Goal: Task Accomplishment & Management: Use online tool/utility

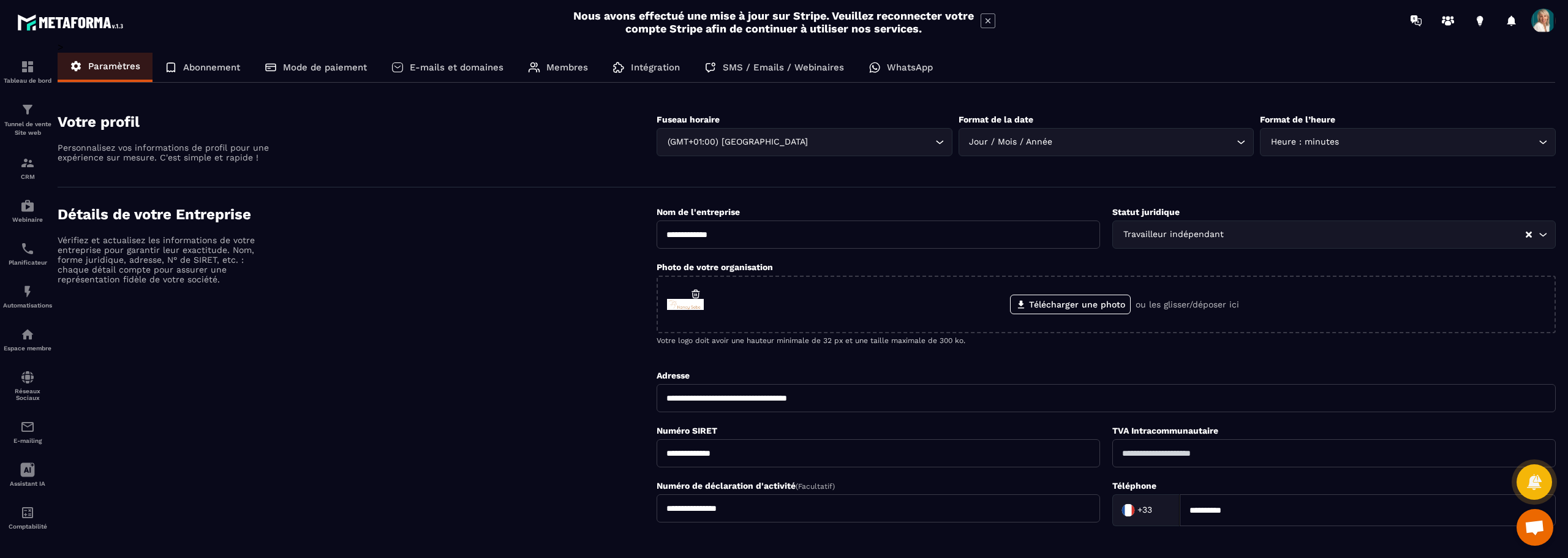
click at [1549, 17] on span at bounding box center [1542, 21] width 24 height 24
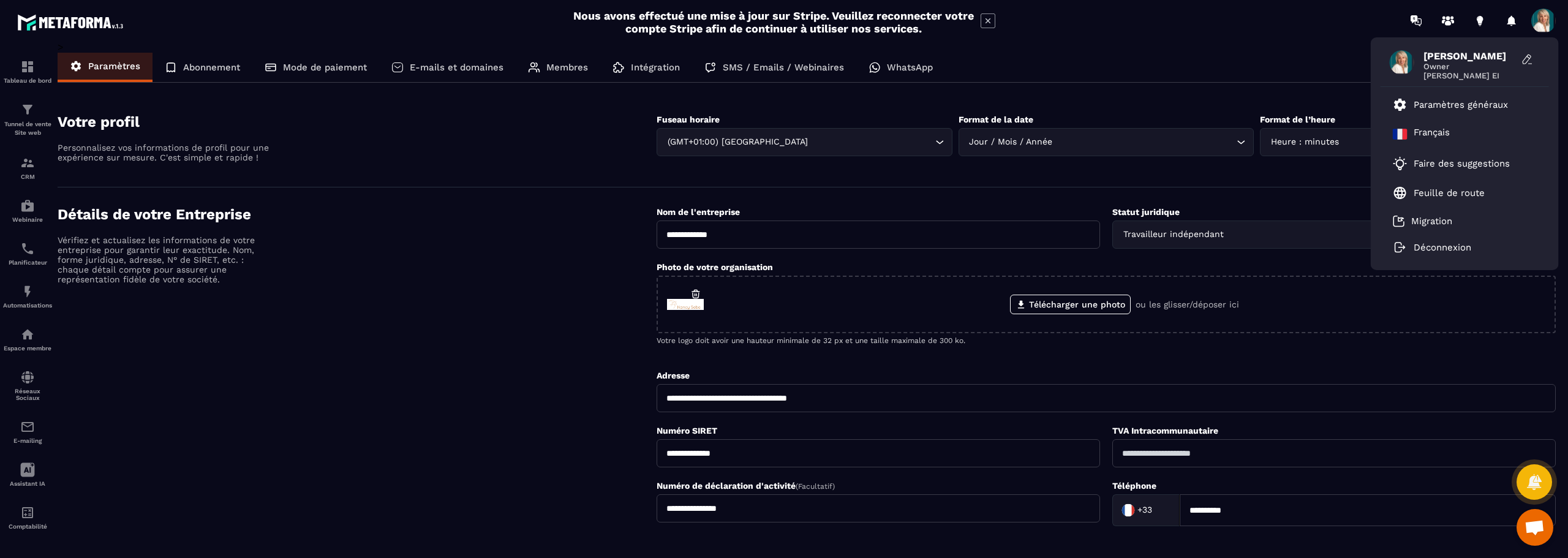
click at [452, 273] on div "Détails de votre Entreprise Vérifiez et actualisez les informations de votre en…" at bounding box center [357, 419] width 599 height 427
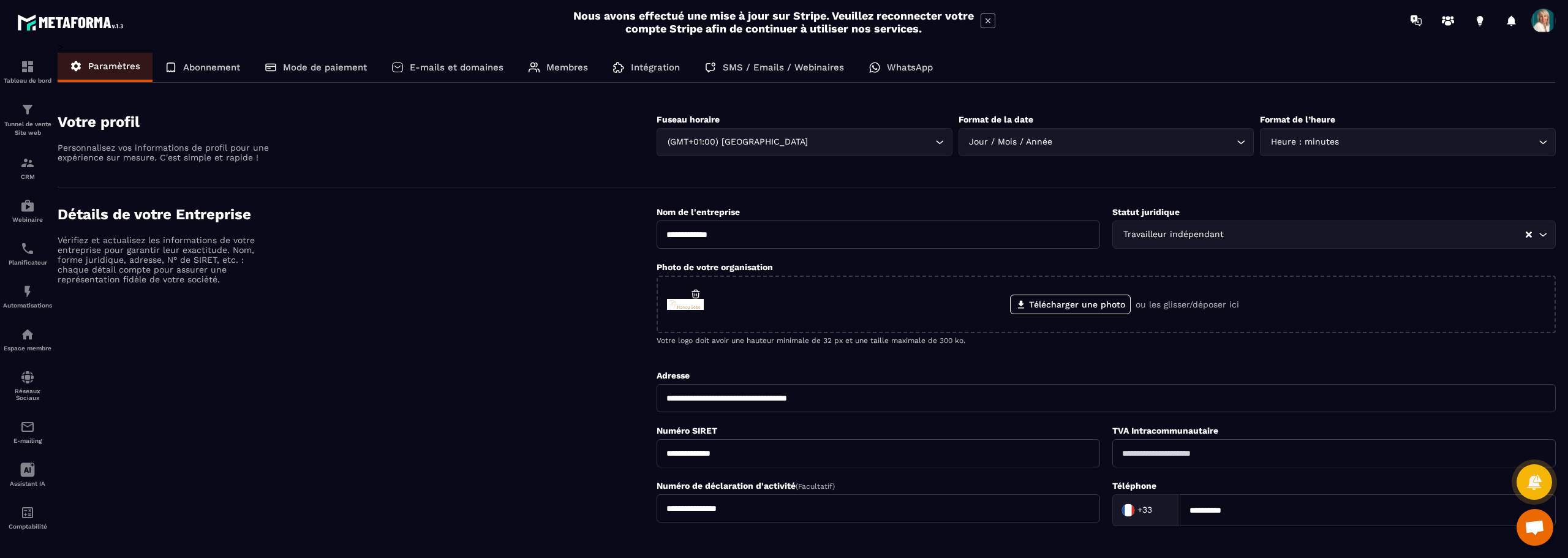
click at [569, 67] on p "Membres" at bounding box center [567, 67] width 42 height 11
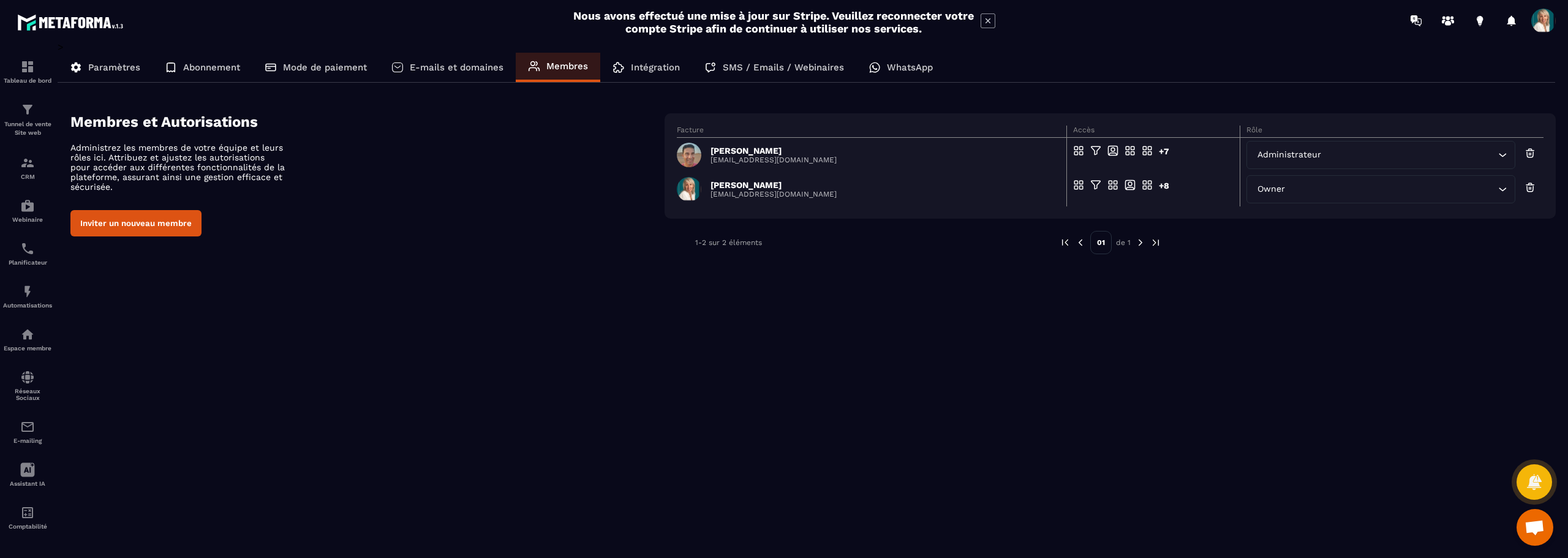
click at [429, 69] on p "E-mails et domaines" at bounding box center [456, 67] width 94 height 11
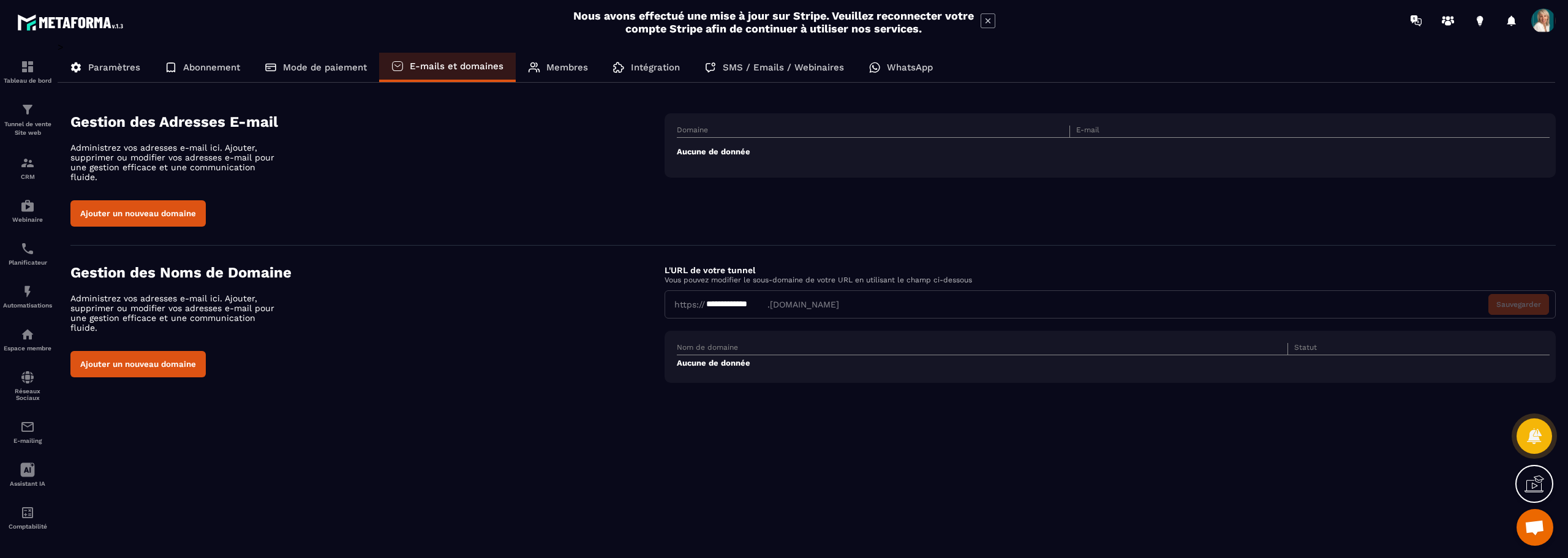
click at [333, 67] on p "Mode de paiement" at bounding box center [325, 67] width 84 height 11
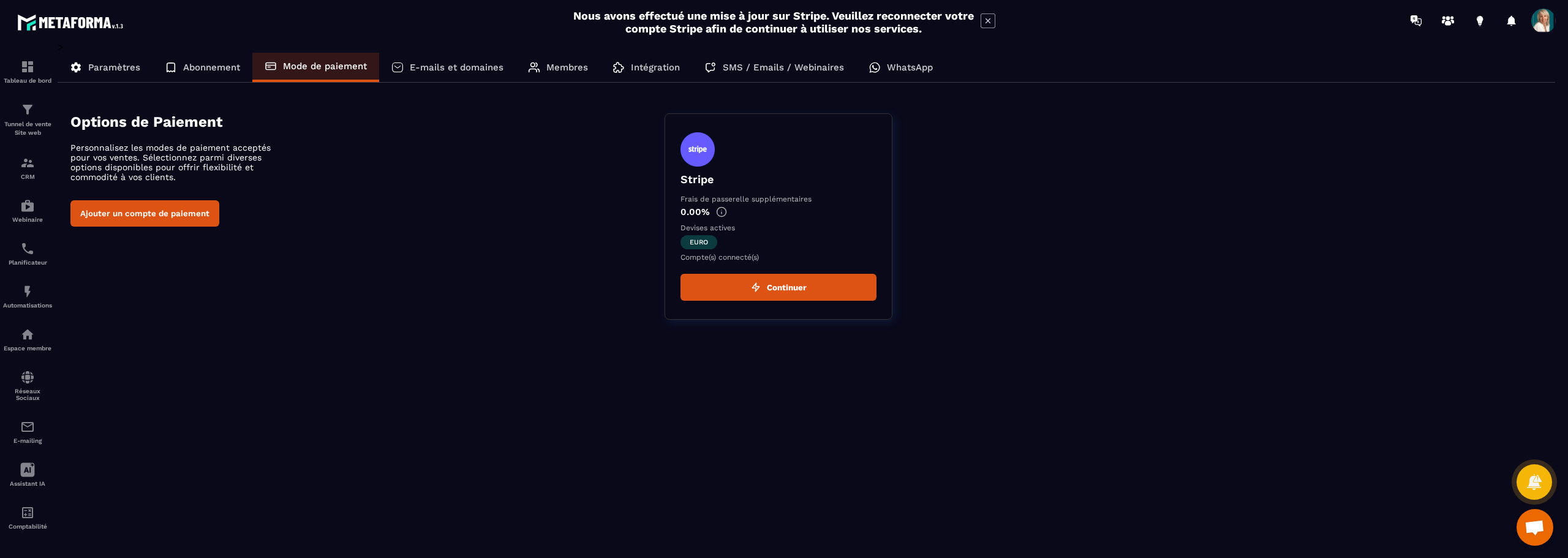
click at [213, 73] on p "Abonnement" at bounding box center [212, 67] width 57 height 11
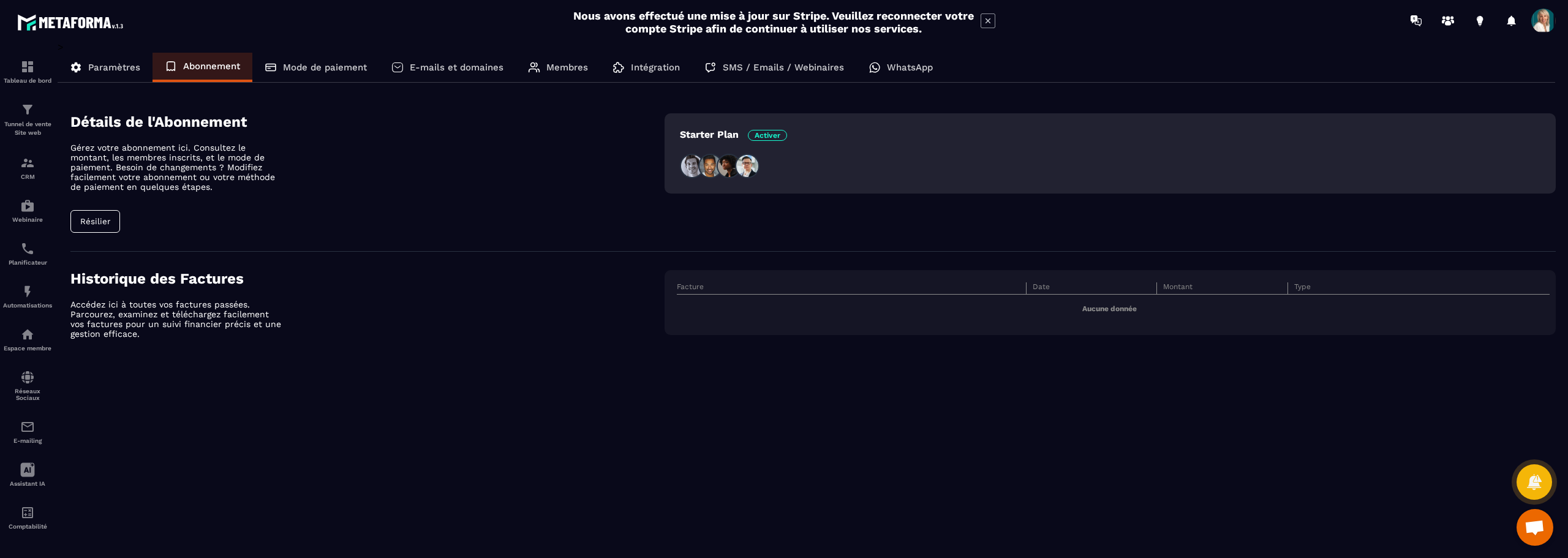
click at [120, 66] on p "Paramètres" at bounding box center [114, 67] width 52 height 11
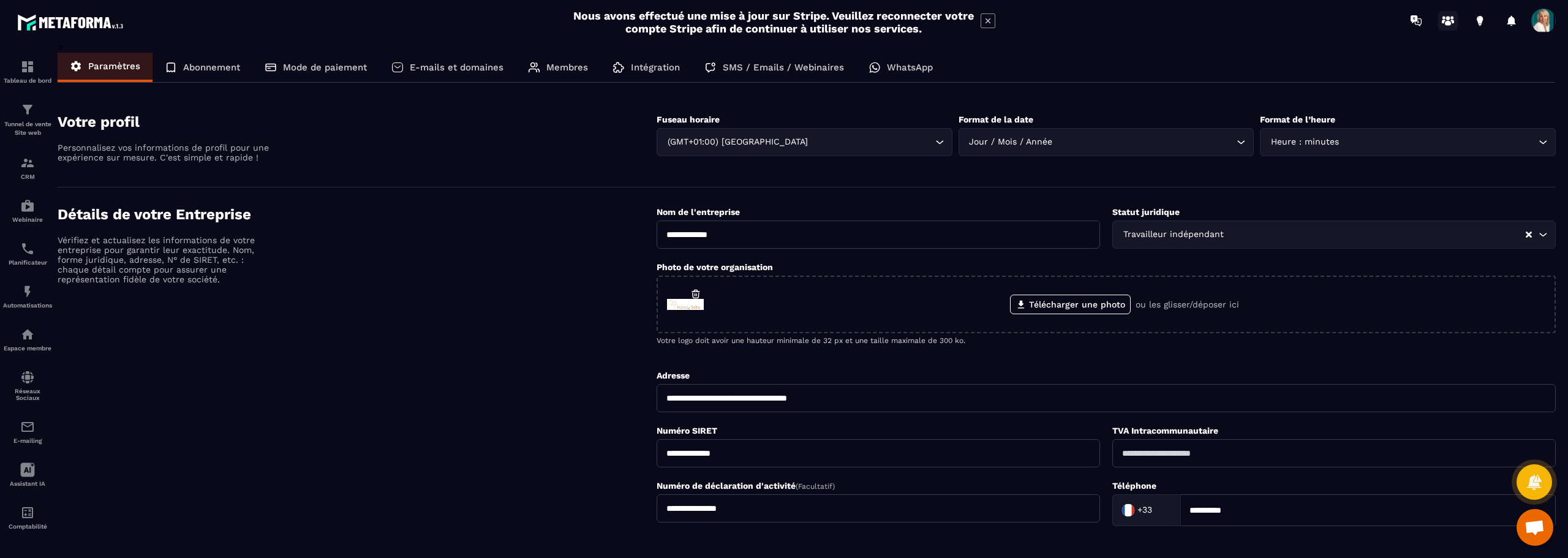
click at [1445, 19] on icon at bounding box center [1447, 21] width 20 height 20
click at [215, 65] on p "Abonnement" at bounding box center [212, 67] width 57 height 11
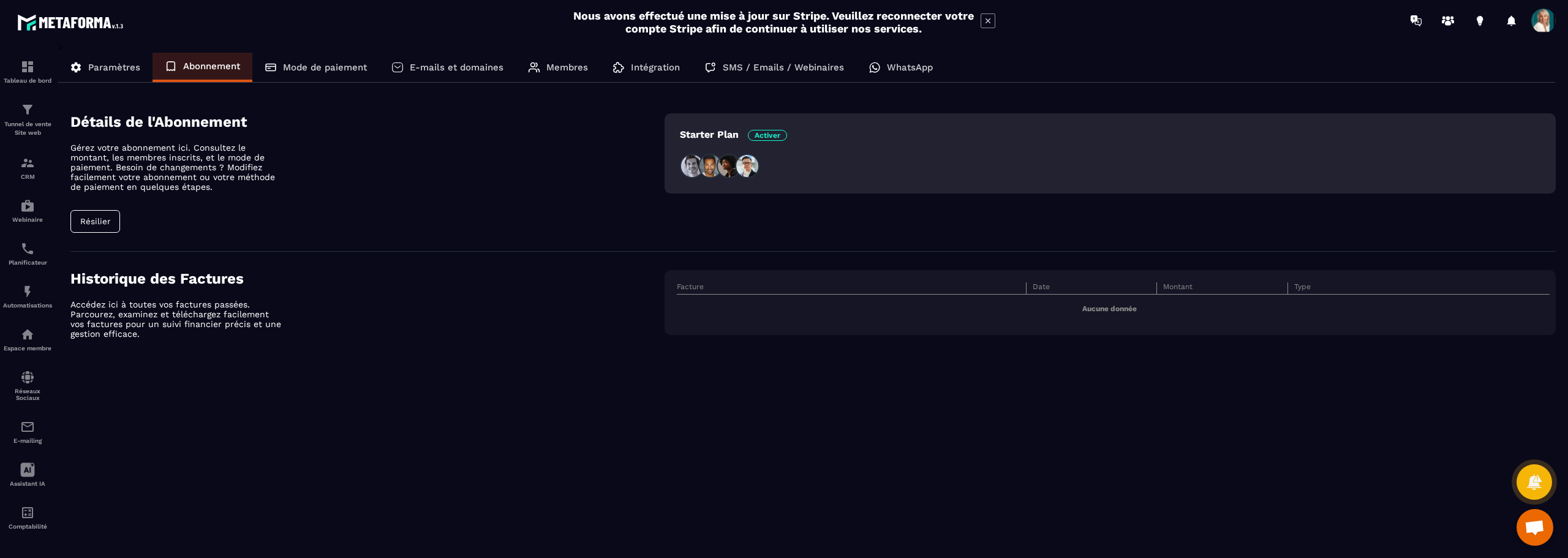
click at [311, 68] on p "Mode de paiement" at bounding box center [325, 67] width 84 height 11
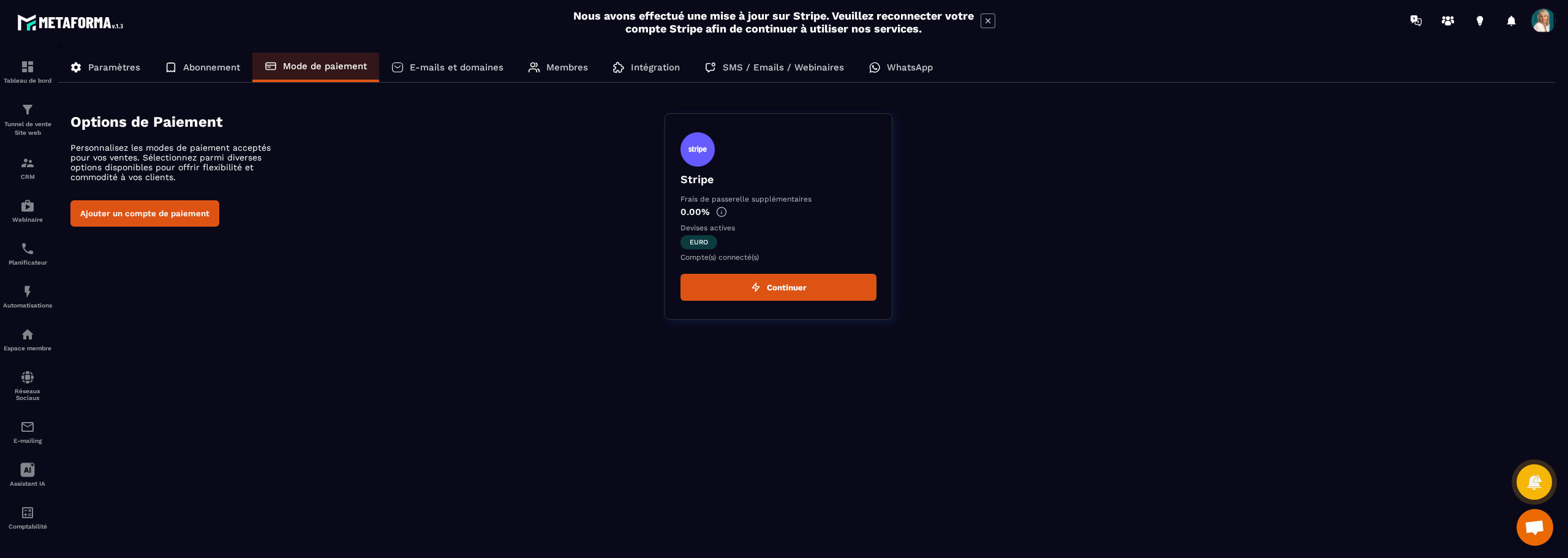
click at [439, 67] on p "E-mails et domaines" at bounding box center [456, 67] width 94 height 11
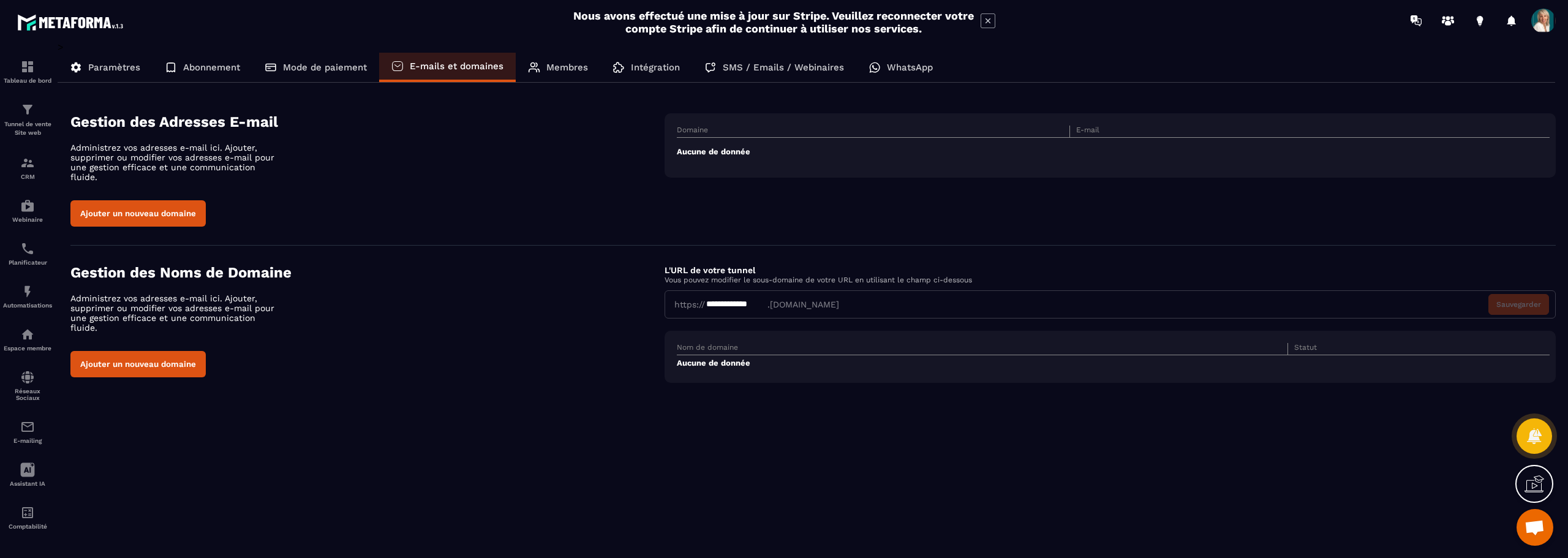
click at [689, 150] on td "Aucune de donnée" at bounding box center [1113, 152] width 873 height 28
click at [678, 153] on td "Aucune de donnée" at bounding box center [1113, 152] width 873 height 28
click at [553, 70] on p "Membres" at bounding box center [567, 67] width 42 height 11
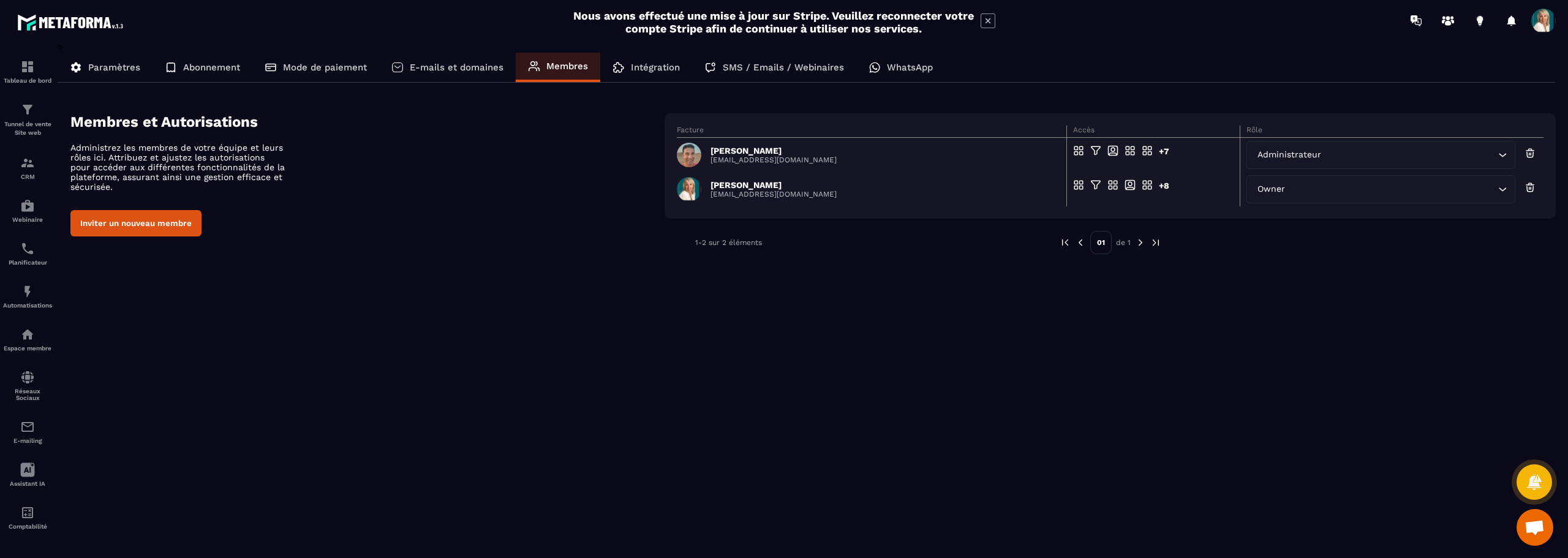
click at [652, 63] on p "Intégration" at bounding box center [655, 67] width 49 height 11
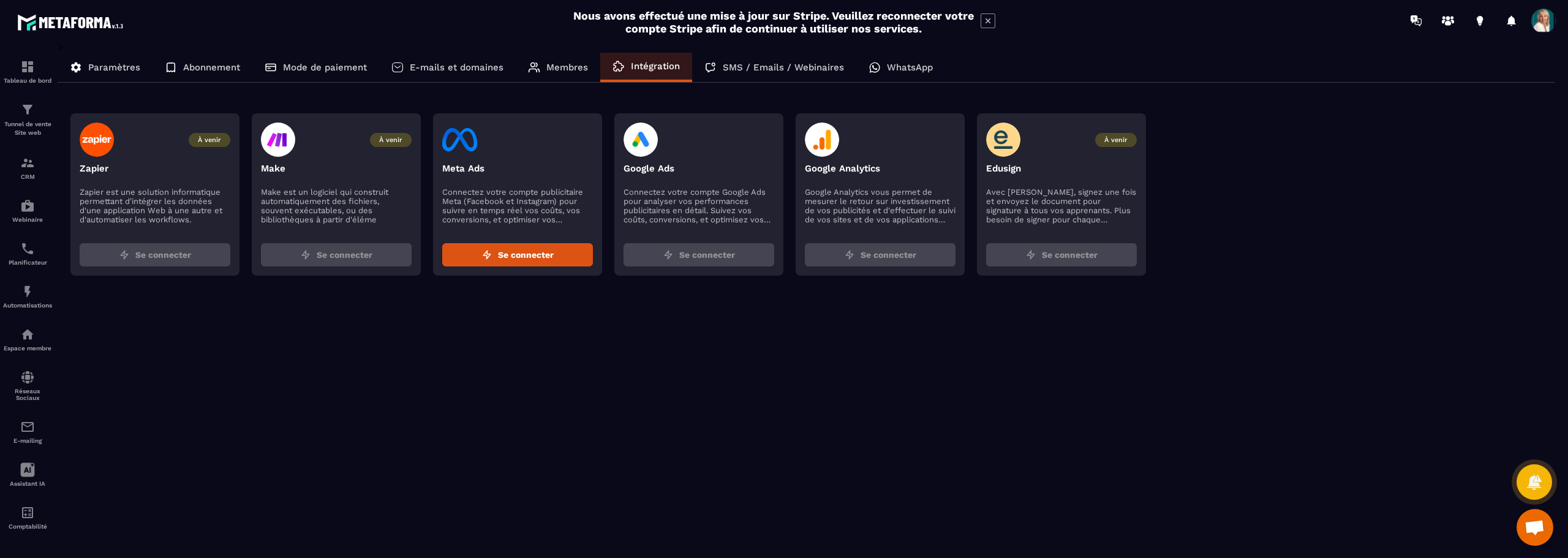
click at [466, 67] on p "E-mails et domaines" at bounding box center [456, 67] width 94 height 11
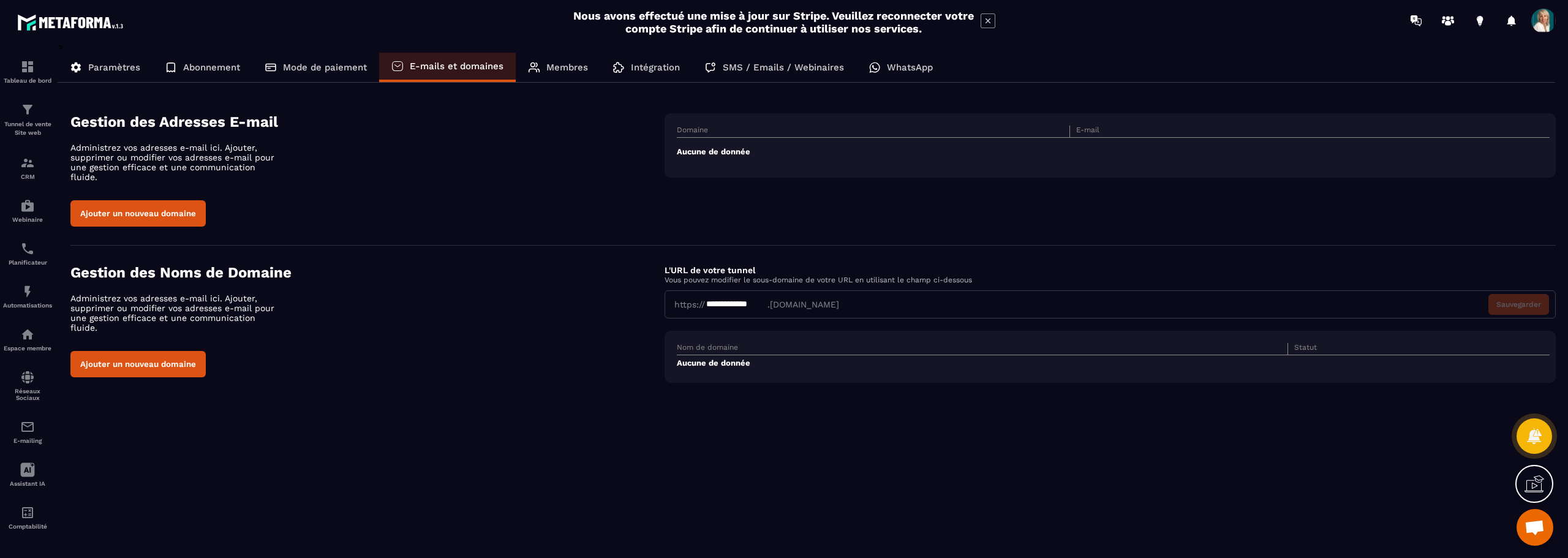
click at [306, 70] on p "Mode de paiement" at bounding box center [325, 67] width 84 height 11
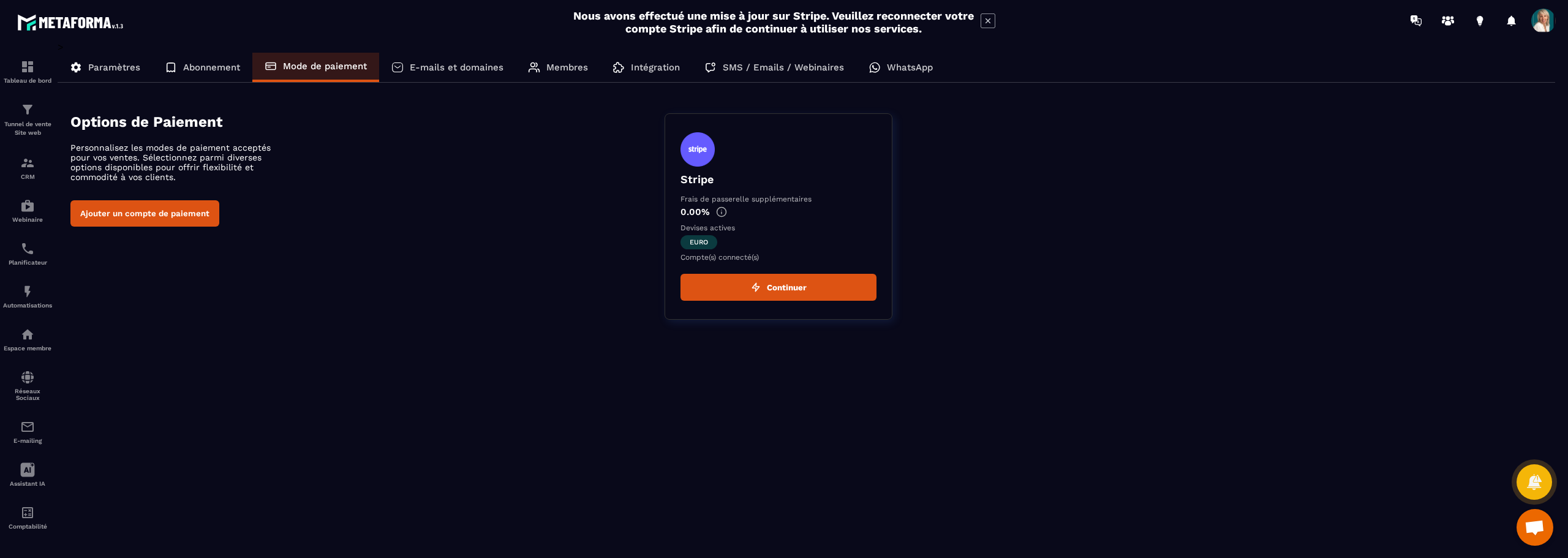
click at [193, 65] on p "Abonnement" at bounding box center [212, 67] width 57 height 11
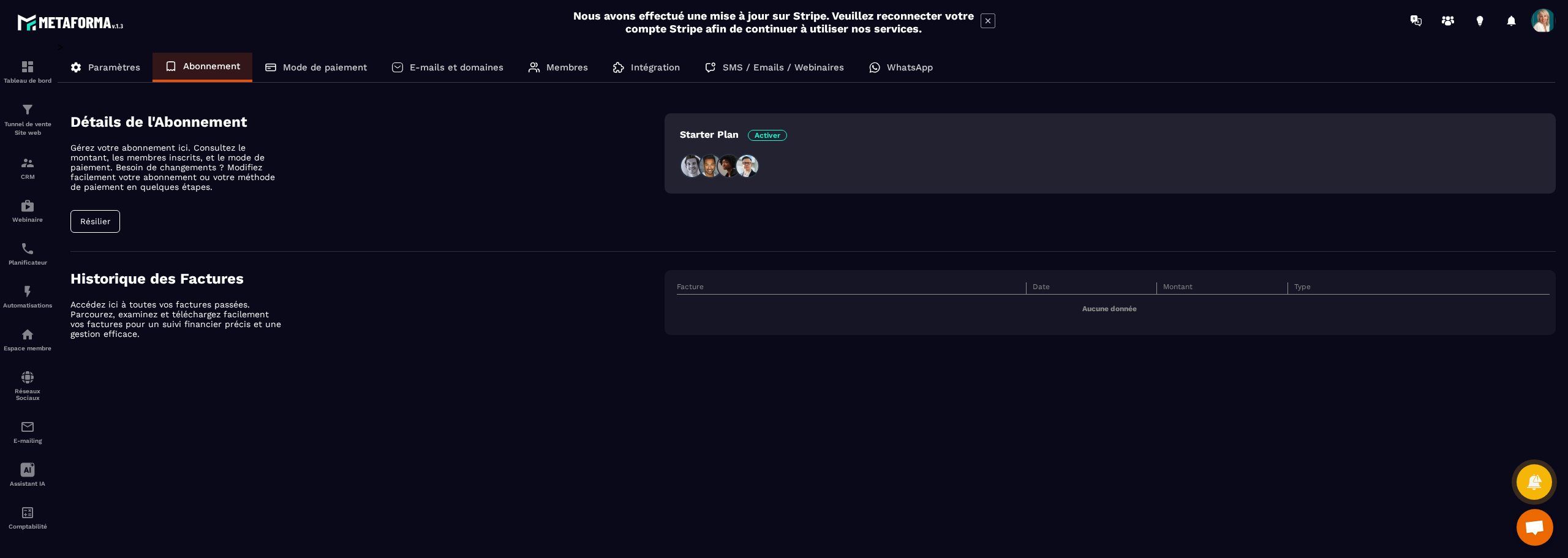
click at [103, 68] on p "Paramètres" at bounding box center [114, 67] width 52 height 11
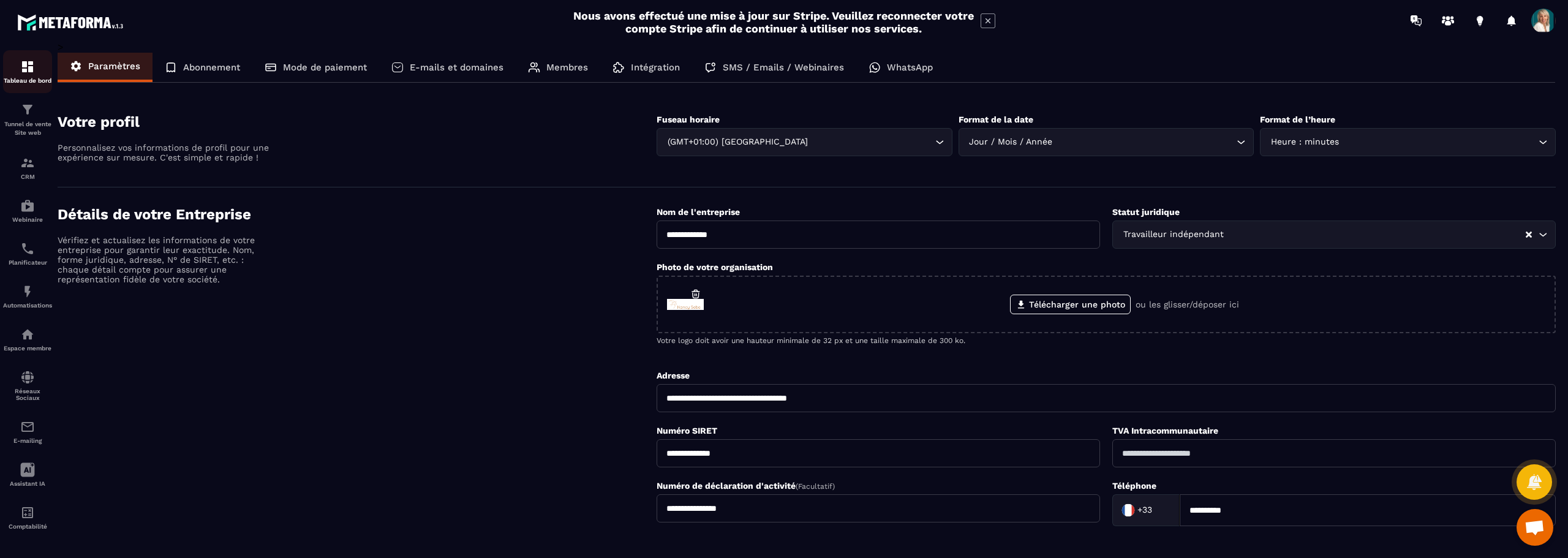
click at [24, 68] on img at bounding box center [28, 67] width 15 height 15
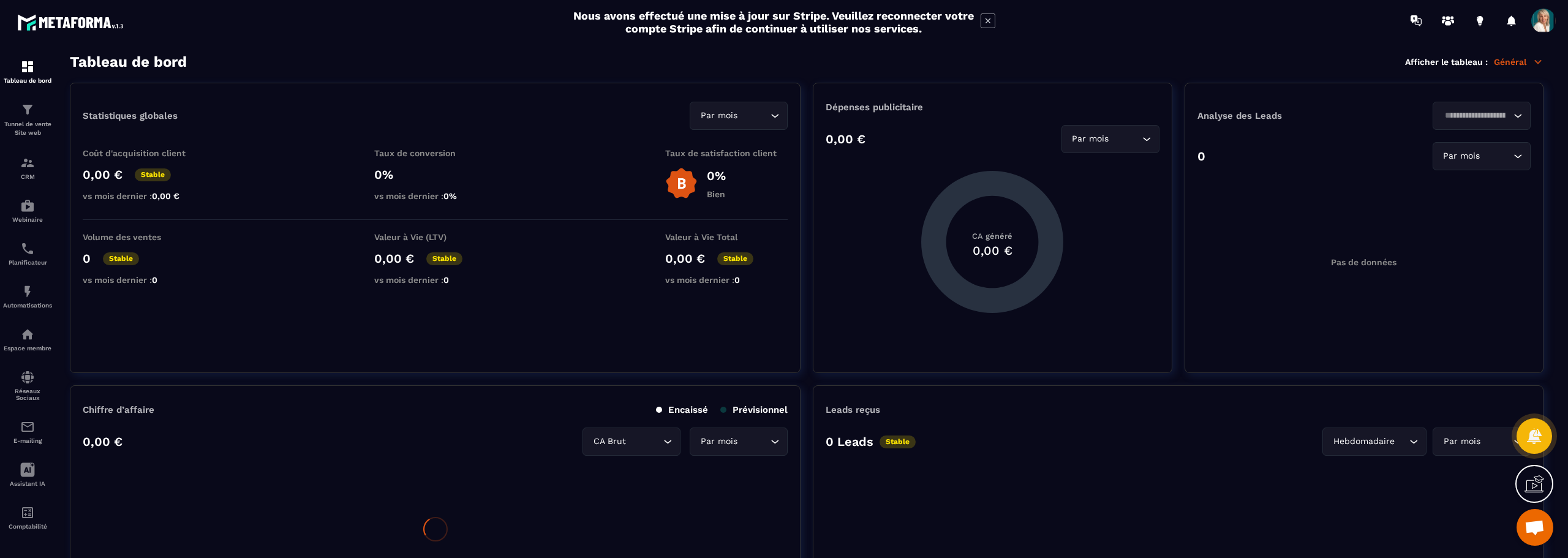
click at [0, 0] on img at bounding box center [0, 0] width 0 height 0
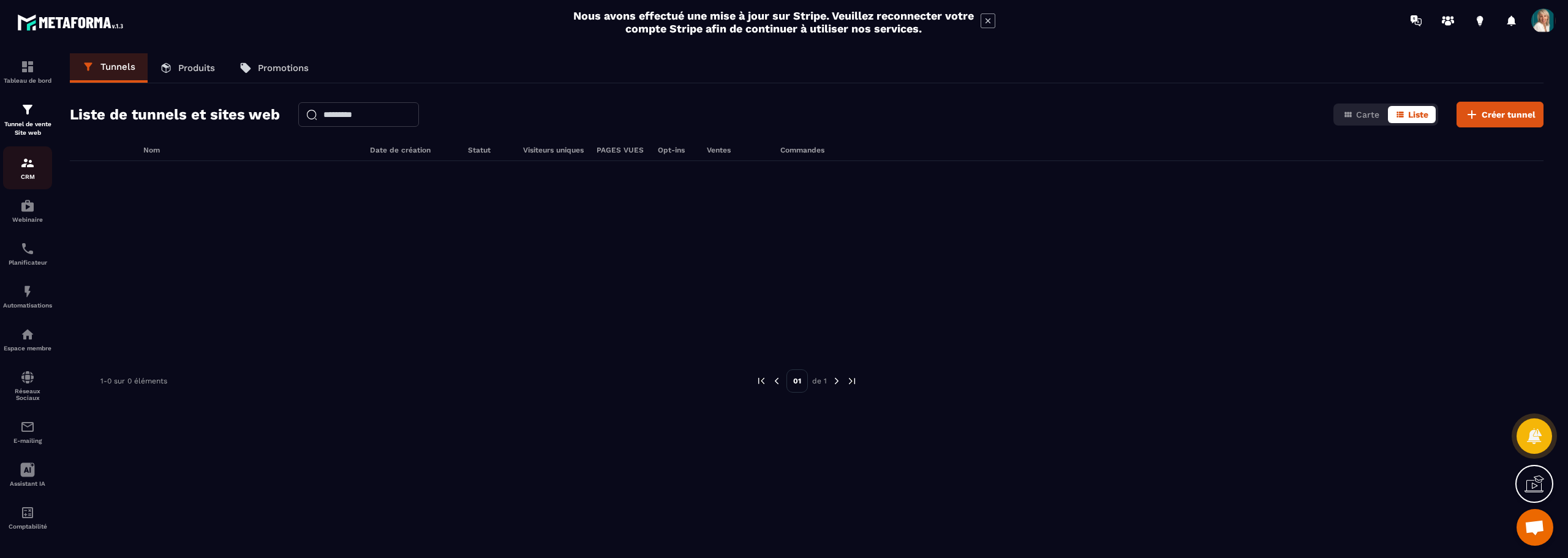
click at [26, 166] on img at bounding box center [28, 163] width 15 height 15
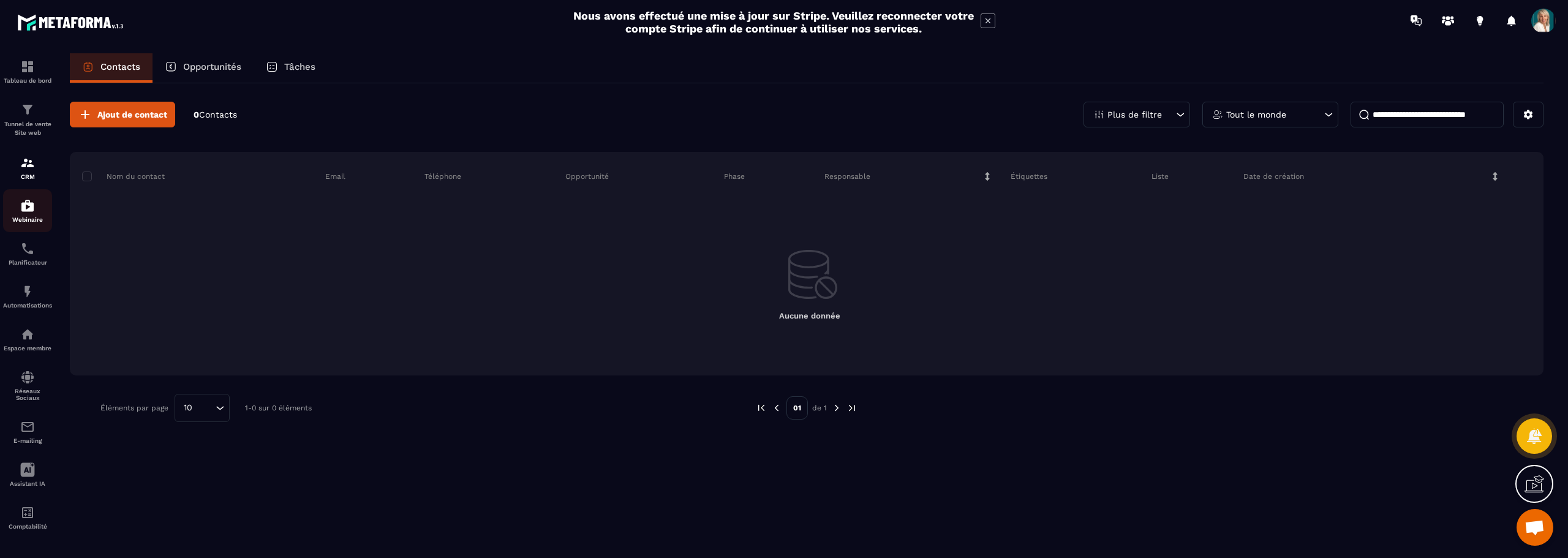
click at [27, 202] on img at bounding box center [28, 206] width 15 height 15
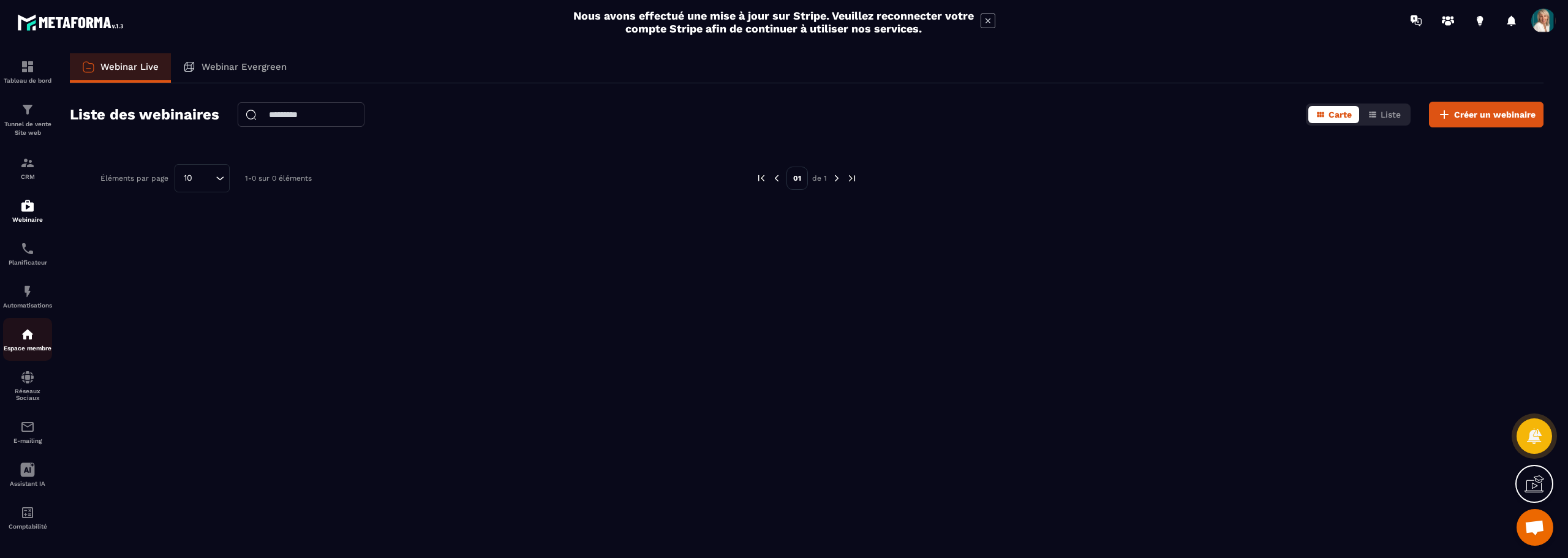
click at [32, 339] on img at bounding box center [28, 334] width 15 height 15
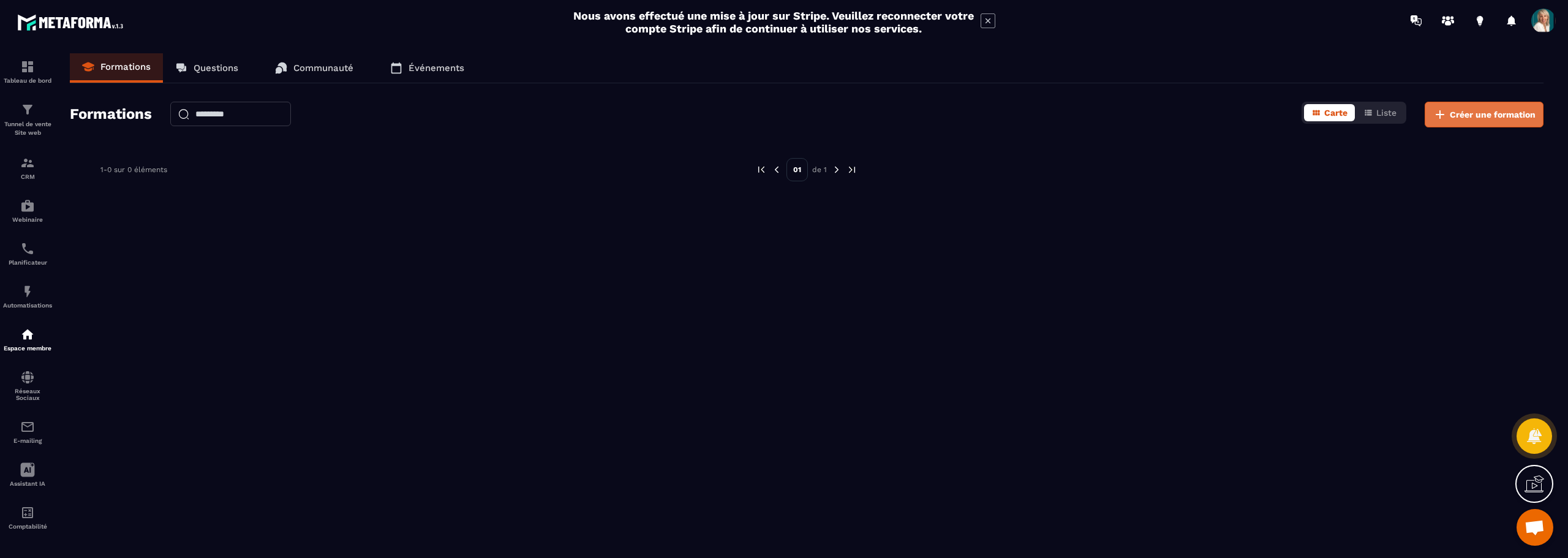
click at [1479, 113] on span "Créer une formation" at bounding box center [1492, 114] width 86 height 12
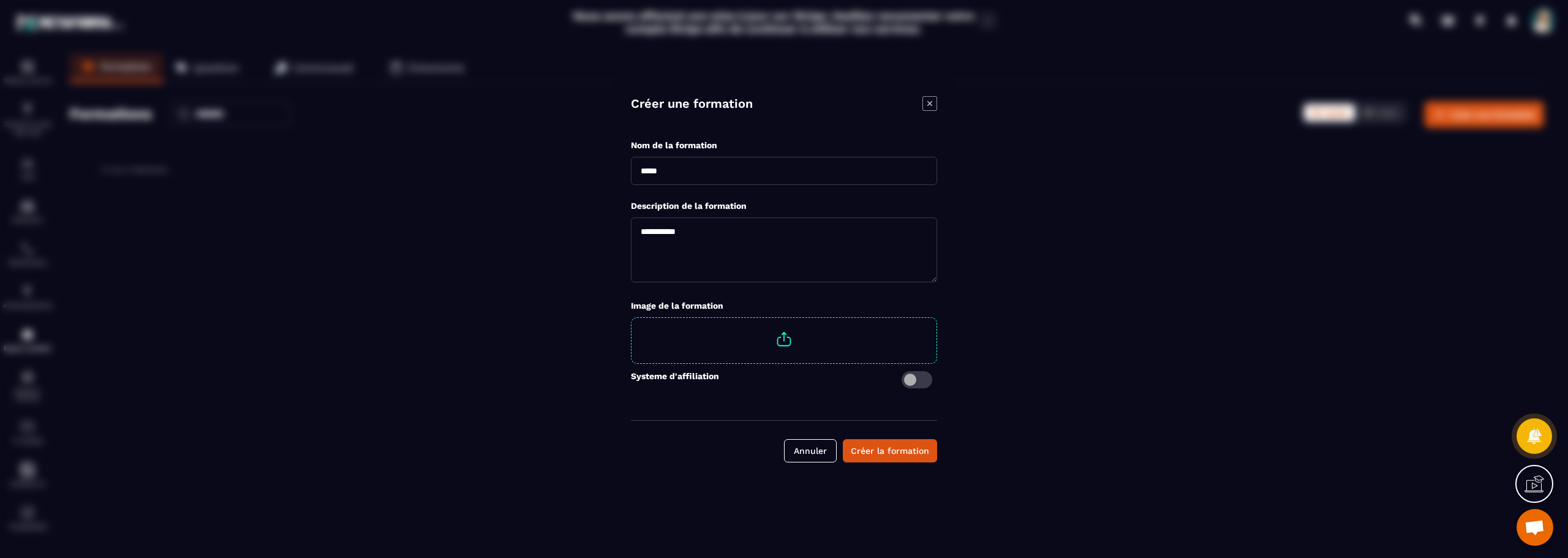
click at [360, 367] on div "Modal window" at bounding box center [784, 279] width 1568 height 558
click at [932, 105] on icon "Modal window" at bounding box center [930, 103] width 15 height 15
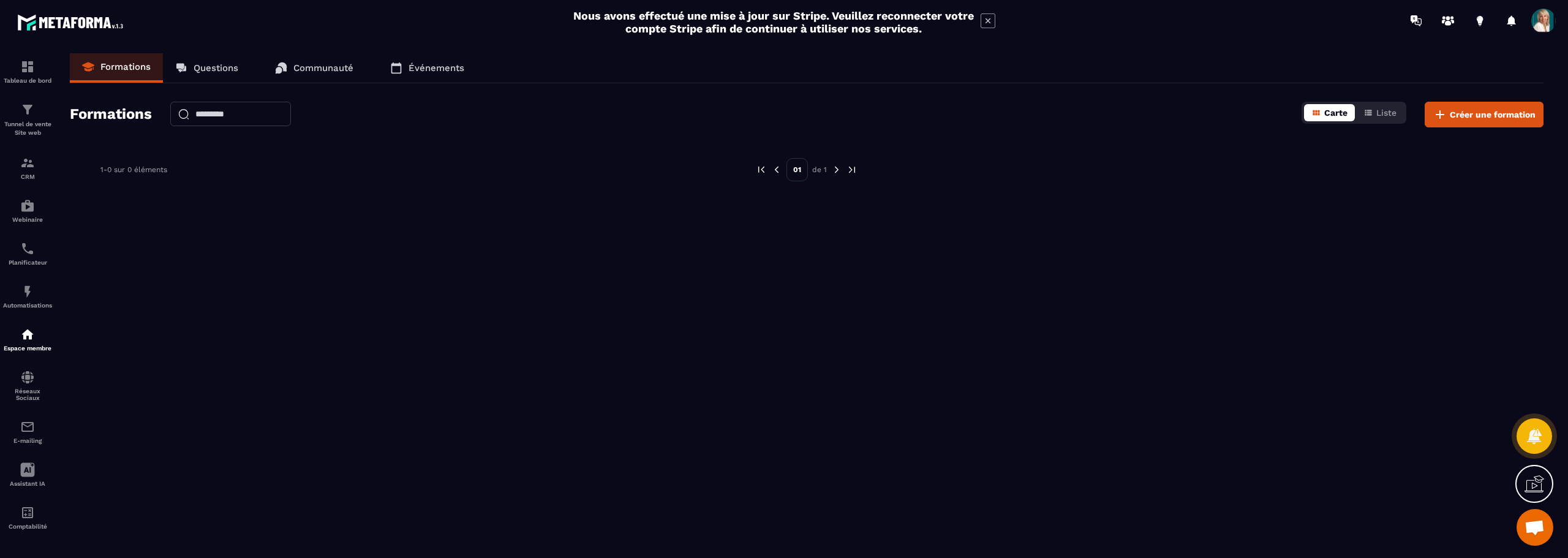
click at [1339, 110] on span "Carte" at bounding box center [1336, 112] width 23 height 10
click at [1390, 113] on span "Liste" at bounding box center [1386, 112] width 21 height 10
click at [1336, 113] on span "Carte" at bounding box center [1336, 112] width 23 height 10
drag, startPoint x: 1534, startPoint y: 488, endPoint x: 1490, endPoint y: 483, distance: 44.3
click at [1534, 488] on icon at bounding box center [1537, 482] width 12 height 13
